Goal: Download file/media

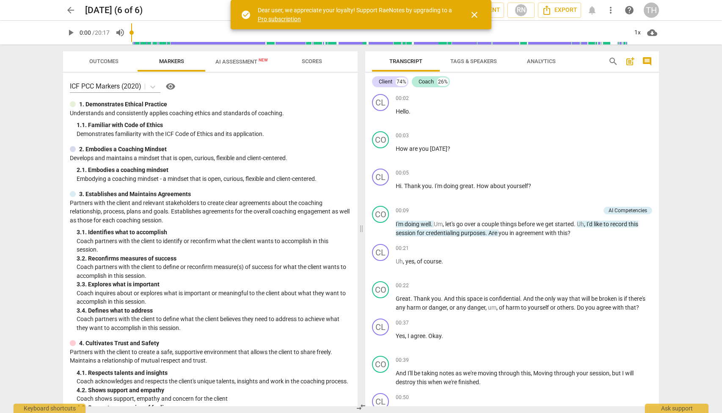
click at [474, 13] on span "close" at bounding box center [475, 15] width 10 height 10
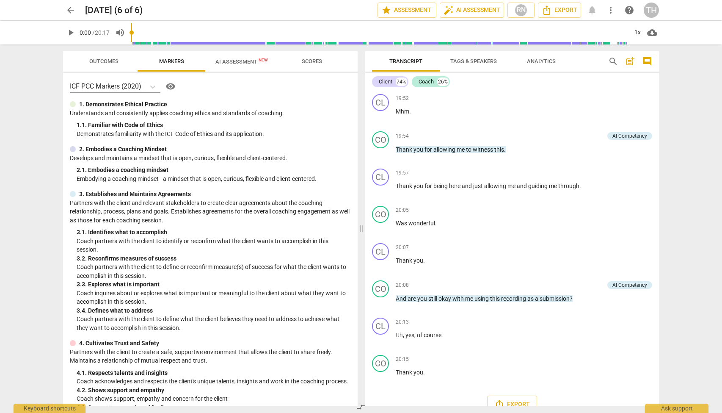
scroll to position [2608, 0]
click at [559, 11] on span "Export" at bounding box center [560, 10] width 36 height 10
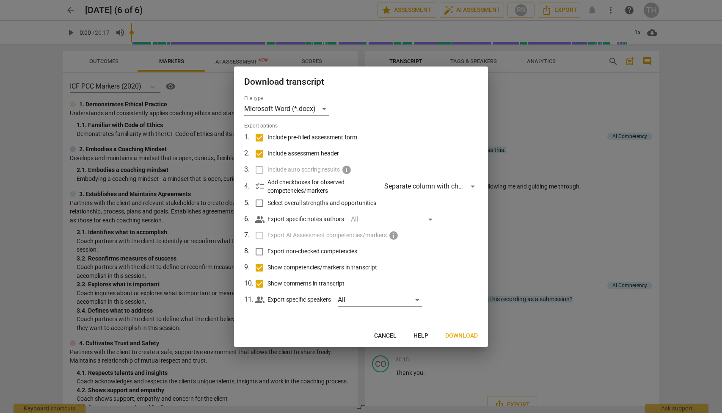
click at [455, 334] on span "Download" at bounding box center [461, 336] width 33 height 8
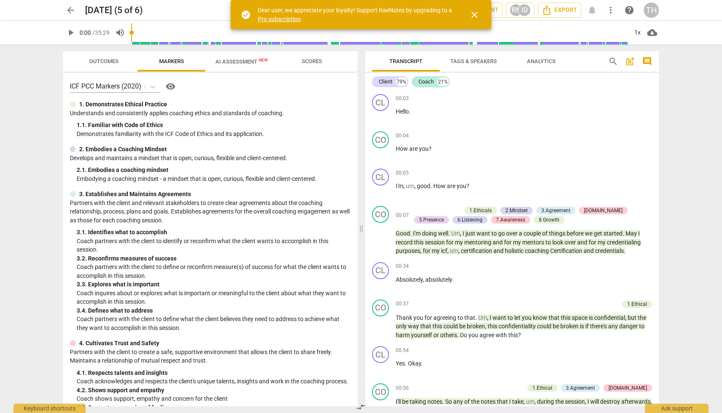
click at [477, 11] on span "close" at bounding box center [475, 15] width 10 height 10
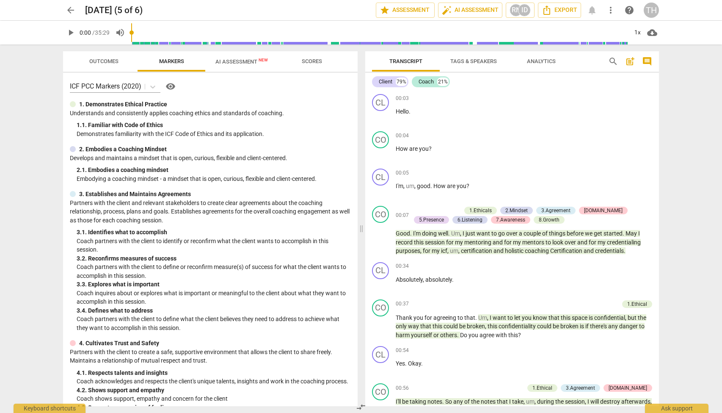
click at [69, 33] on span "play_arrow" at bounding box center [71, 33] width 10 height 10
click at [150, 36] on input "range" at bounding box center [379, 32] width 497 height 27
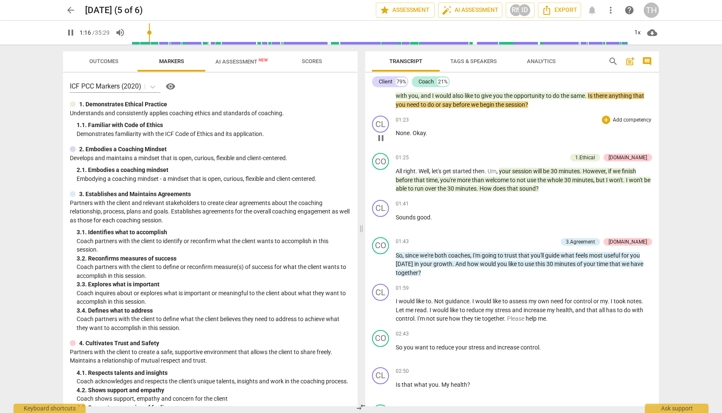
click at [399, 130] on span "None" at bounding box center [403, 133] width 14 height 7
click at [384, 135] on span "pause" at bounding box center [381, 138] width 10 height 10
click at [384, 135] on span "play_arrow" at bounding box center [381, 138] width 10 height 10
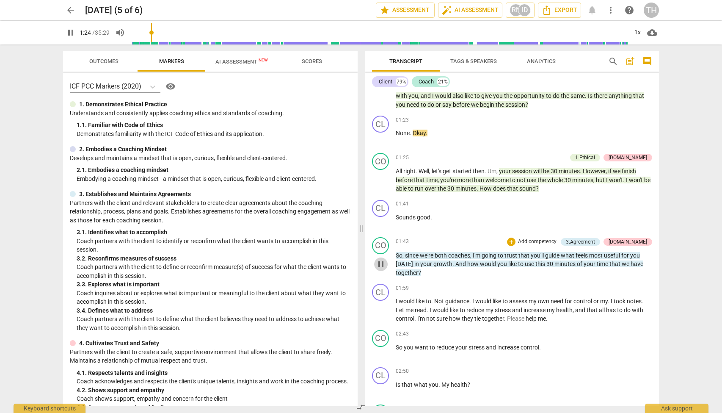
click at [384, 259] on span "pause" at bounding box center [381, 264] width 10 height 10
click at [384, 259] on span "play_arrow" at bounding box center [381, 264] width 10 height 10
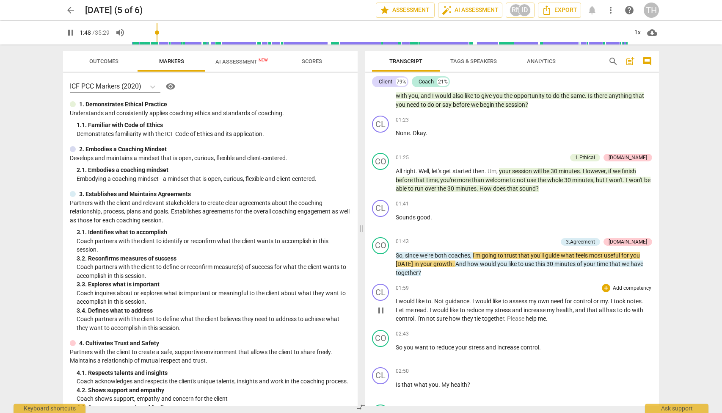
click at [379, 307] on span "pause" at bounding box center [381, 310] width 10 height 10
click at [379, 307] on span "play_arrow" at bounding box center [381, 310] width 10 height 10
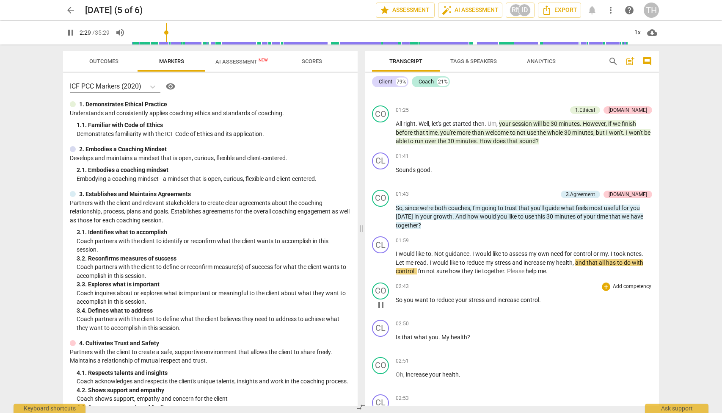
scroll to position [376, 0]
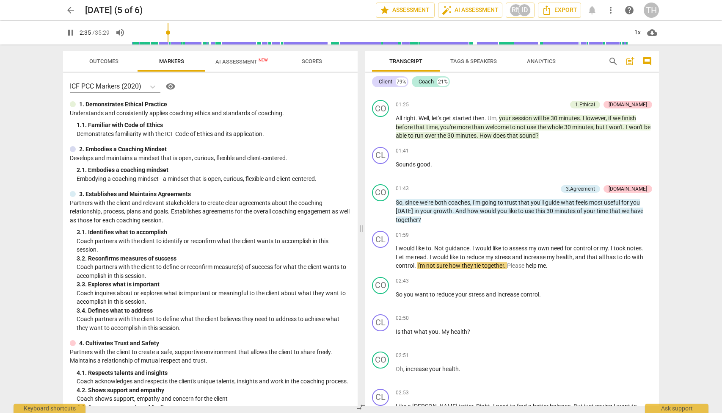
click at [75, 35] on span "pause" at bounding box center [71, 33] width 10 height 10
type input "156"
click at [569, 6] on span "Export" at bounding box center [560, 10] width 36 height 10
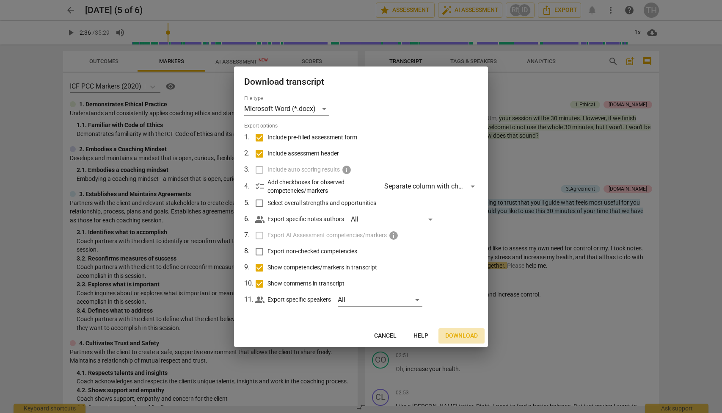
click at [453, 334] on span "Download" at bounding box center [461, 336] width 33 height 8
